Goal: Information Seeking & Learning: Learn about a topic

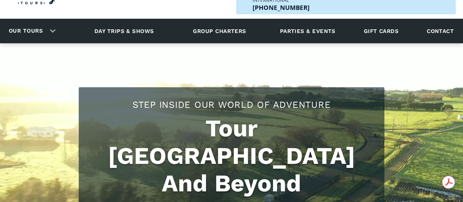
scroll to position [37, 0]
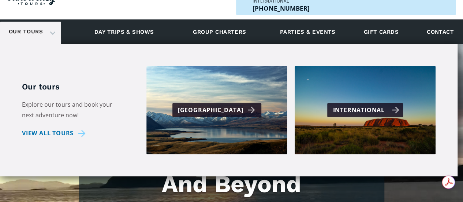
click at [376, 105] on div "International" at bounding box center [366, 110] width 66 height 11
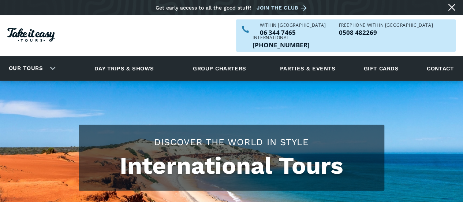
checkbox input "true"
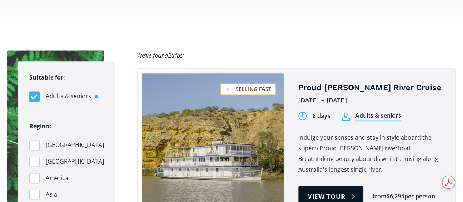
scroll to position [476, 0]
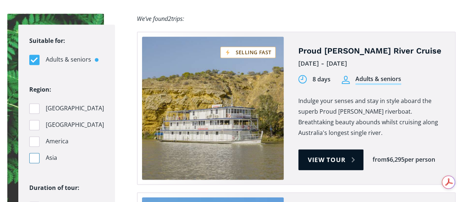
click at [33, 153] on div "Filters" at bounding box center [34, 158] width 10 height 10
click at [33, 155] on input "Asia" at bounding box center [31, 157] width 5 height 5
checkbox input "true"
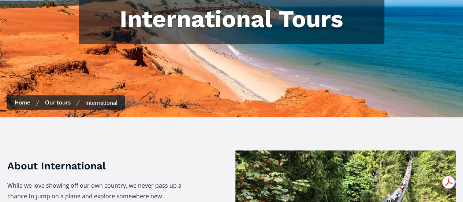
scroll to position [0, 0]
